Goal: Task Accomplishment & Management: Manage account settings

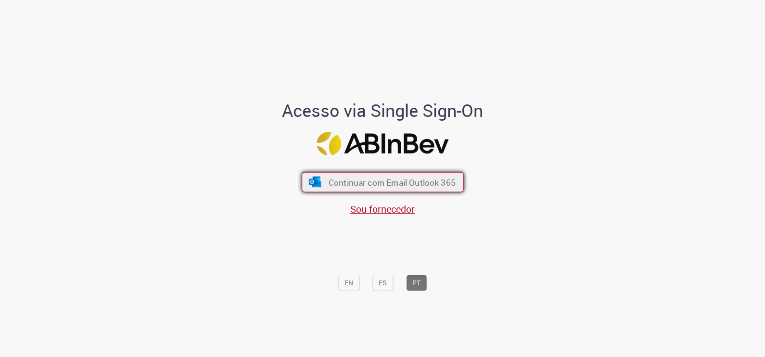
click at [308, 180] on img "submit" at bounding box center [315, 182] width 14 height 11
click at [310, 173] on button "Continuar com Email Outlook 365" at bounding box center [383, 182] width 162 height 20
click at [320, 178] on button "Continuar com Email Outlook 365" at bounding box center [383, 182] width 162 height 20
click at [312, 176] on button "Continuar com Email Outlook 365" at bounding box center [383, 182] width 162 height 20
